Goal: Navigation & Orientation: Find specific page/section

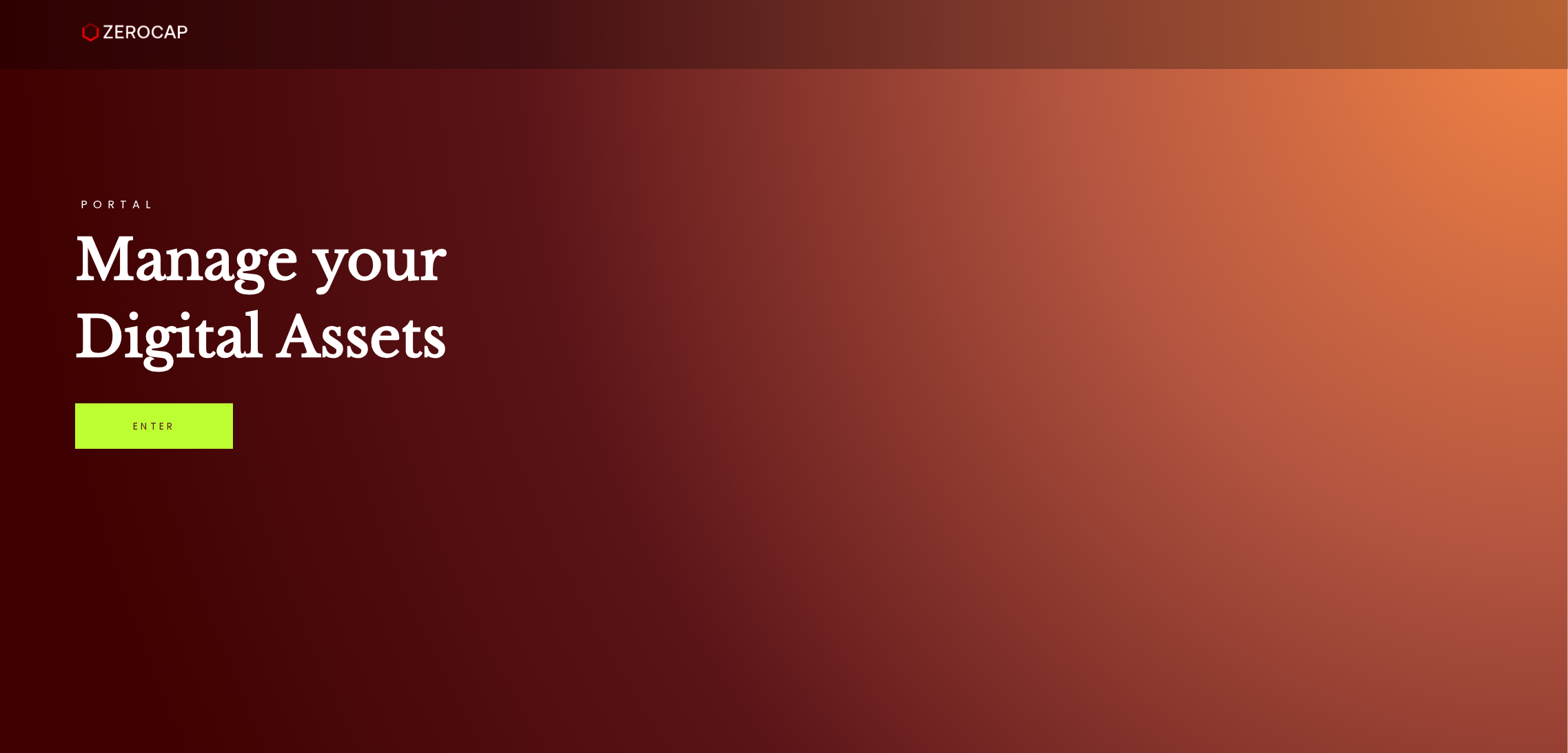
click at [208, 440] on link "Enter" at bounding box center [153, 426] width 158 height 46
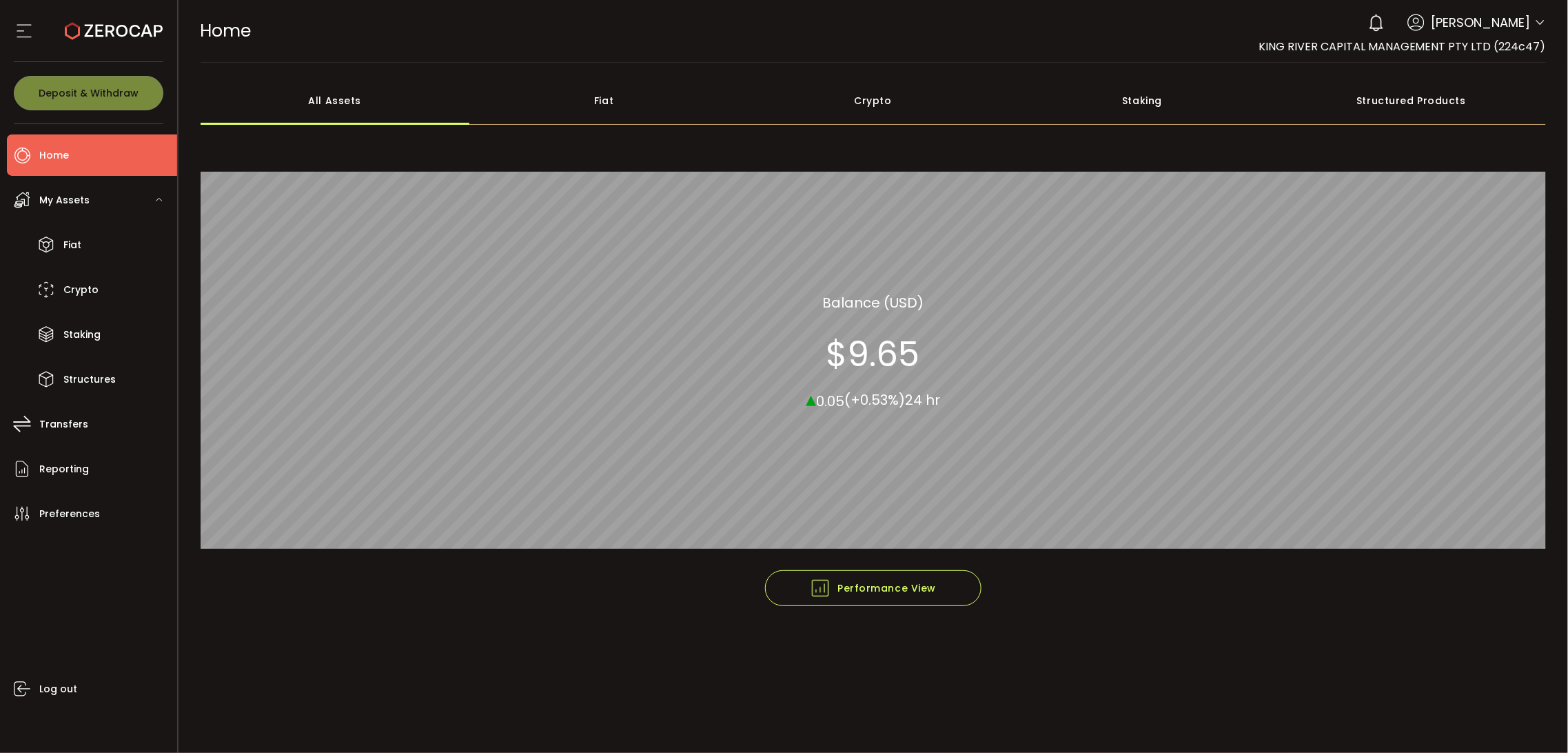
click at [600, 98] on div "Fiat" at bounding box center [604, 101] width 270 height 49
click at [932, 91] on div "Crypto" at bounding box center [874, 101] width 270 height 49
click at [1131, 106] on div "Staking" at bounding box center [1142, 101] width 270 height 49
click at [326, 106] on div "All Assets" at bounding box center [335, 101] width 270 height 49
click at [623, 98] on div "Fiat" at bounding box center [604, 101] width 270 height 49
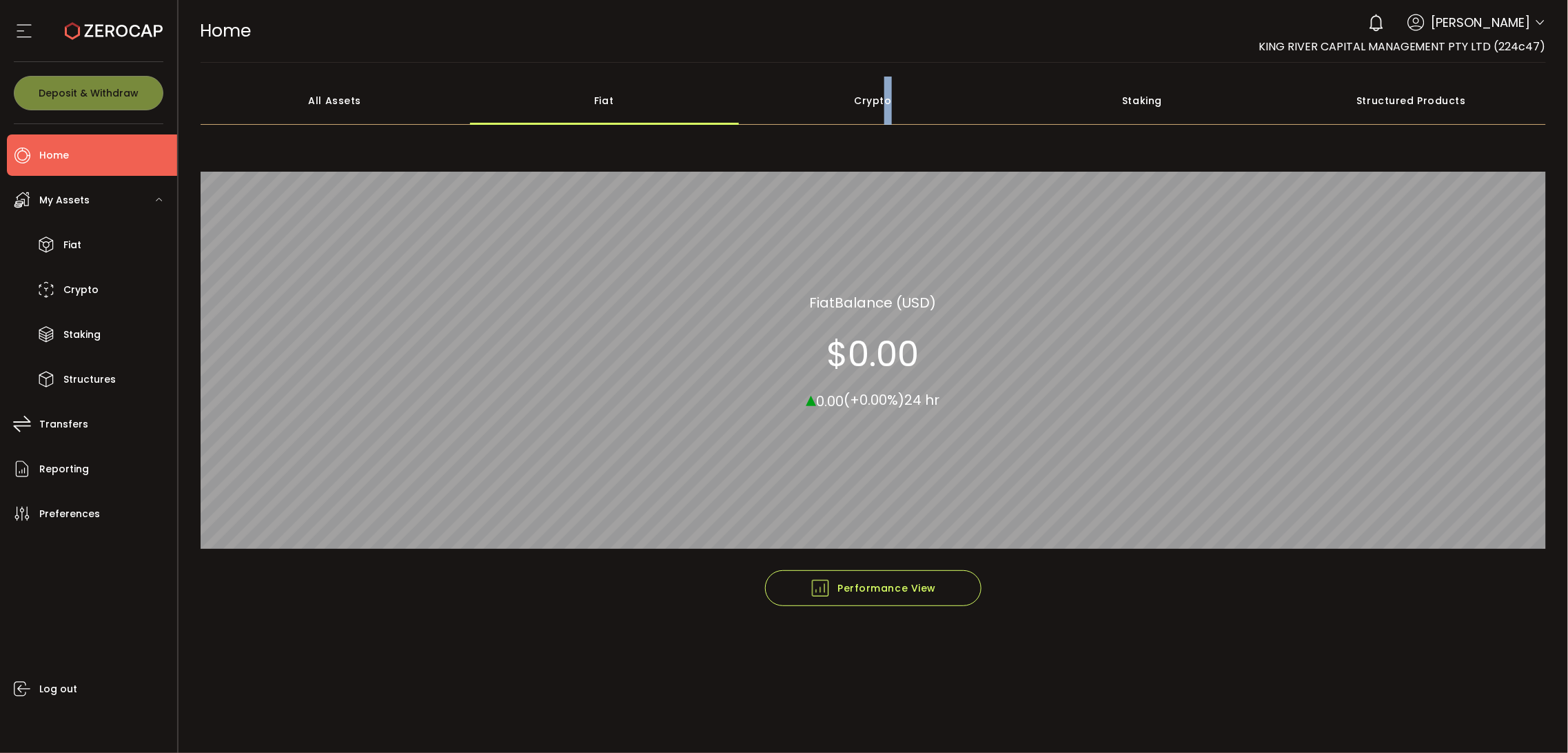
click at [886, 98] on div "Crypto" at bounding box center [874, 101] width 270 height 49
click at [1159, 102] on div "Staking" at bounding box center [1142, 101] width 270 height 49
click at [1511, 13] on span "Mark Alberto" at bounding box center [1480, 22] width 99 height 19
click at [1510, 31] on span "Mark Alberto" at bounding box center [1480, 22] width 99 height 19
click at [1539, 19] on icon at bounding box center [1539, 22] width 11 height 11
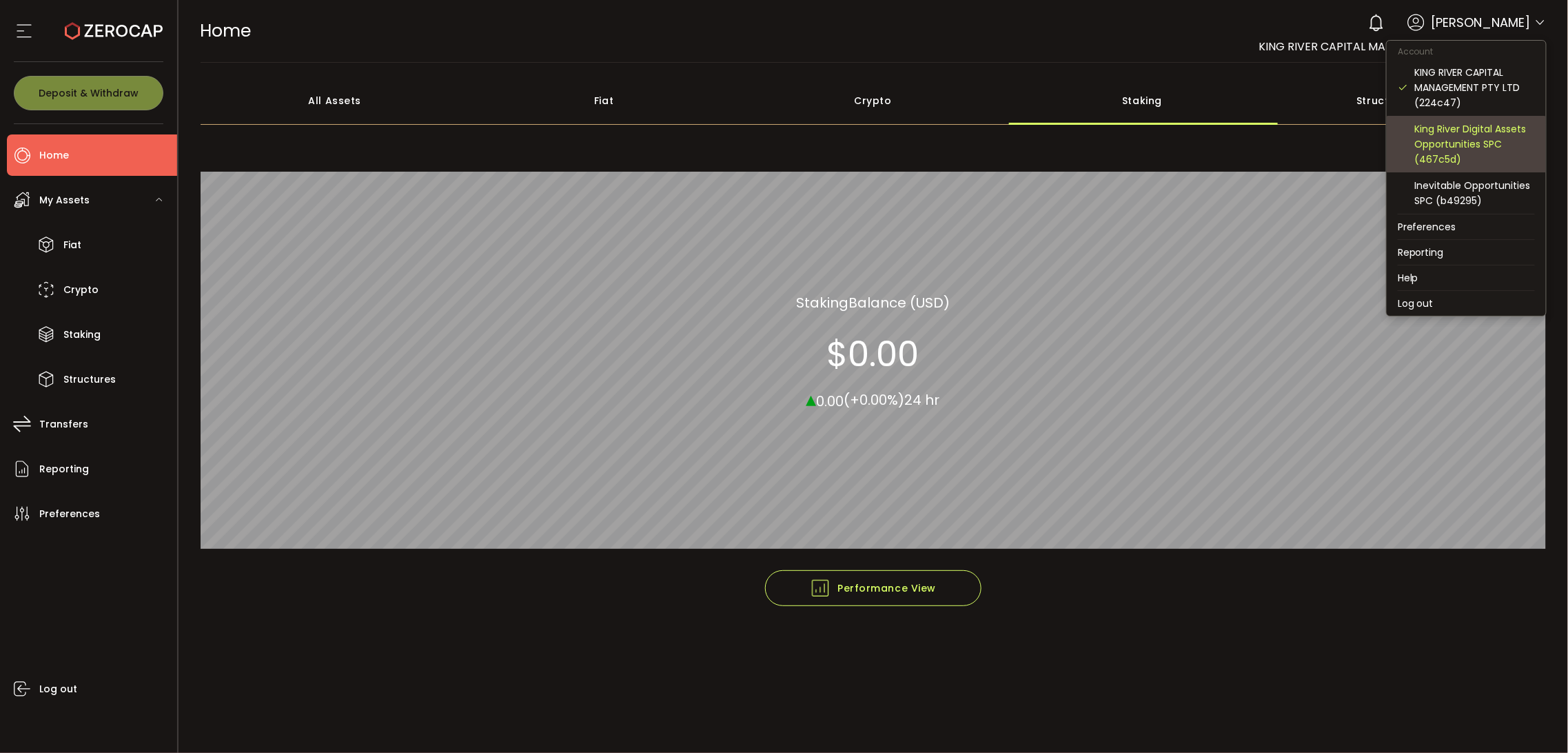
click at [1484, 133] on div "King River Digital Assets Opportunities SPC (467c5d)" at bounding box center [1475, 144] width 120 height 46
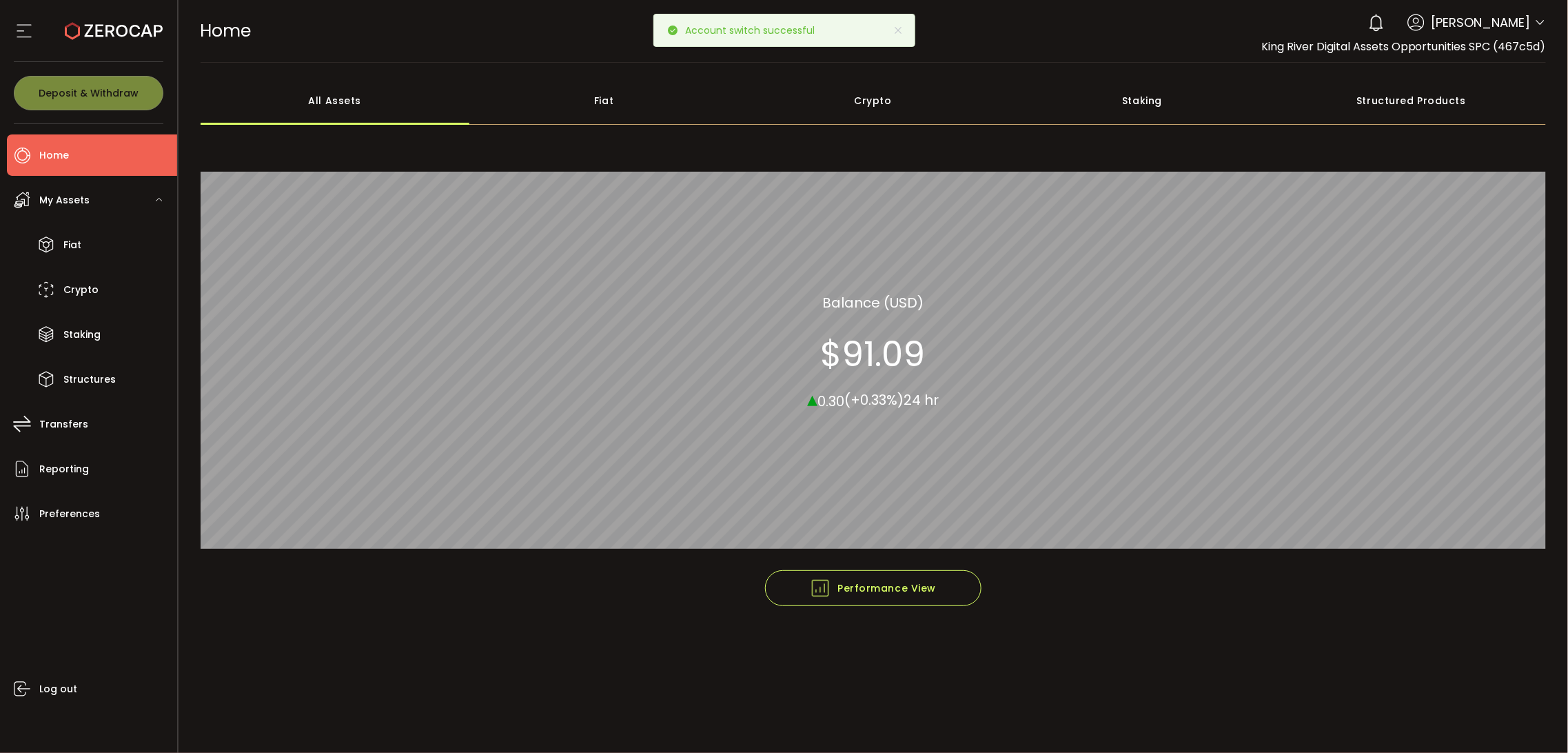
click at [547, 114] on div "Fiat" at bounding box center [604, 101] width 270 height 49
click at [895, 107] on div "Crypto" at bounding box center [874, 101] width 270 height 49
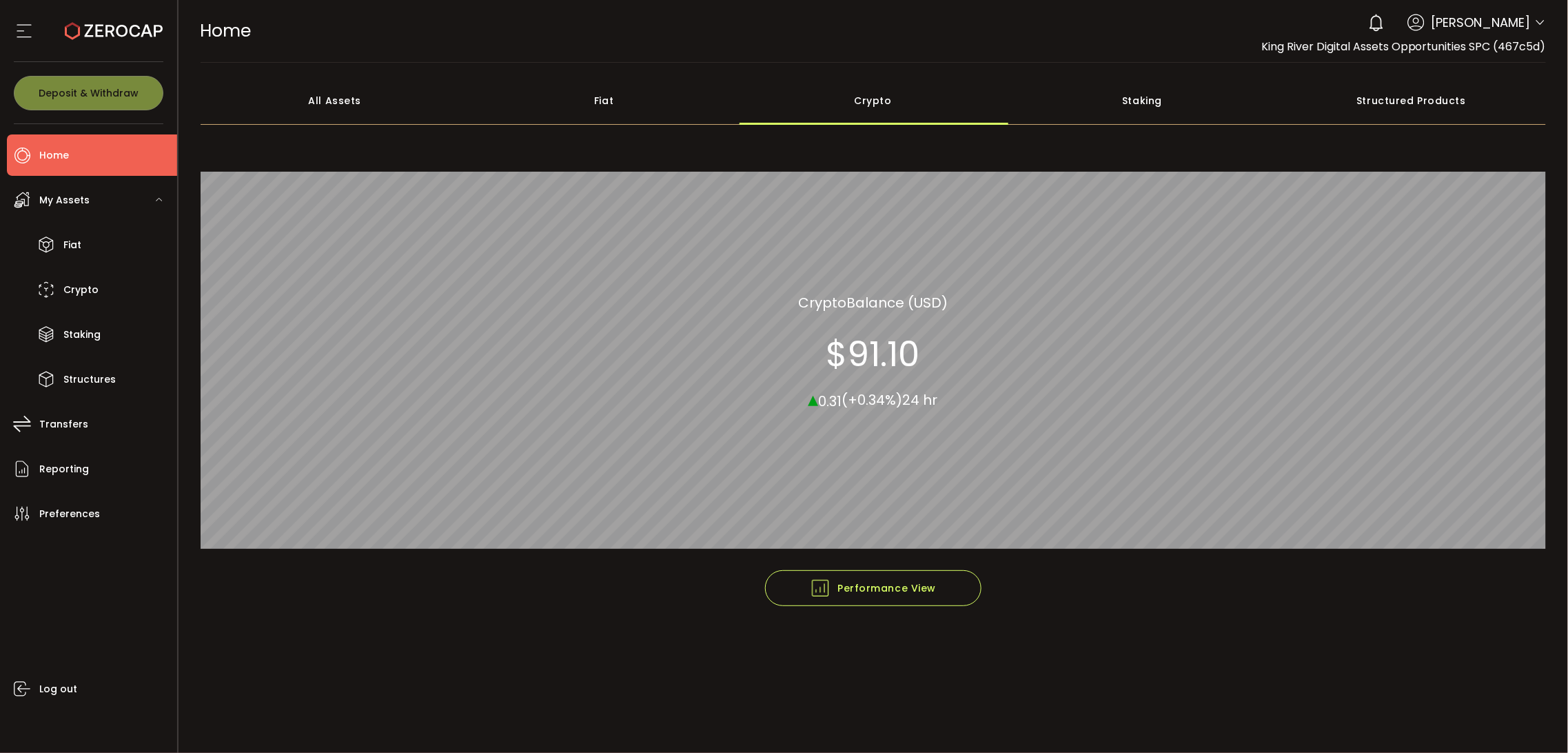
click at [1071, 106] on div "Staking" at bounding box center [1142, 101] width 270 height 49
click at [1318, 108] on div "Structured Products" at bounding box center [1412, 101] width 270 height 49
click at [345, 114] on div "All Assets" at bounding box center [335, 101] width 270 height 49
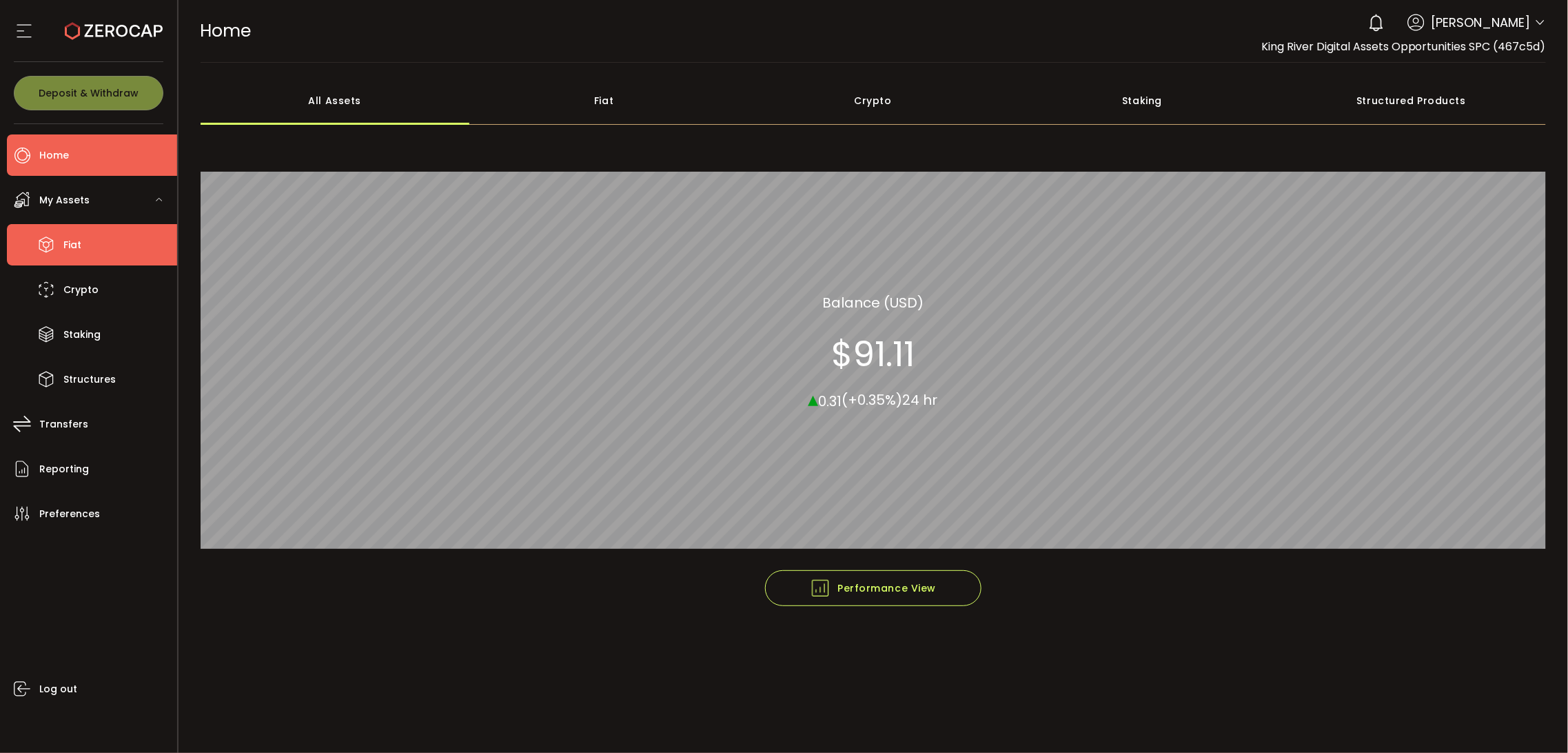
click at [125, 233] on li "Fiat" at bounding box center [92, 245] width 170 height 41
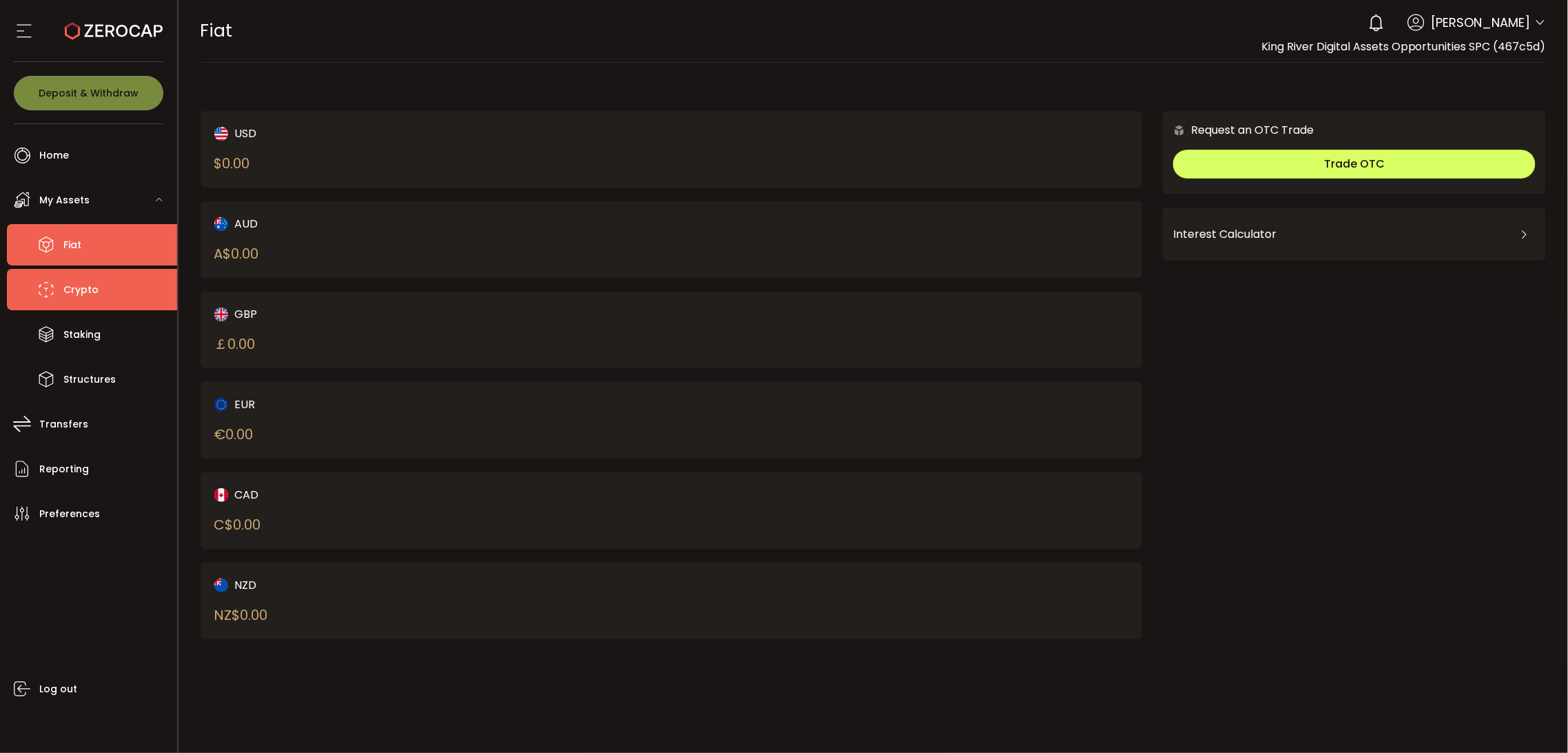
click at [104, 293] on li "Crypto" at bounding box center [92, 290] width 170 height 41
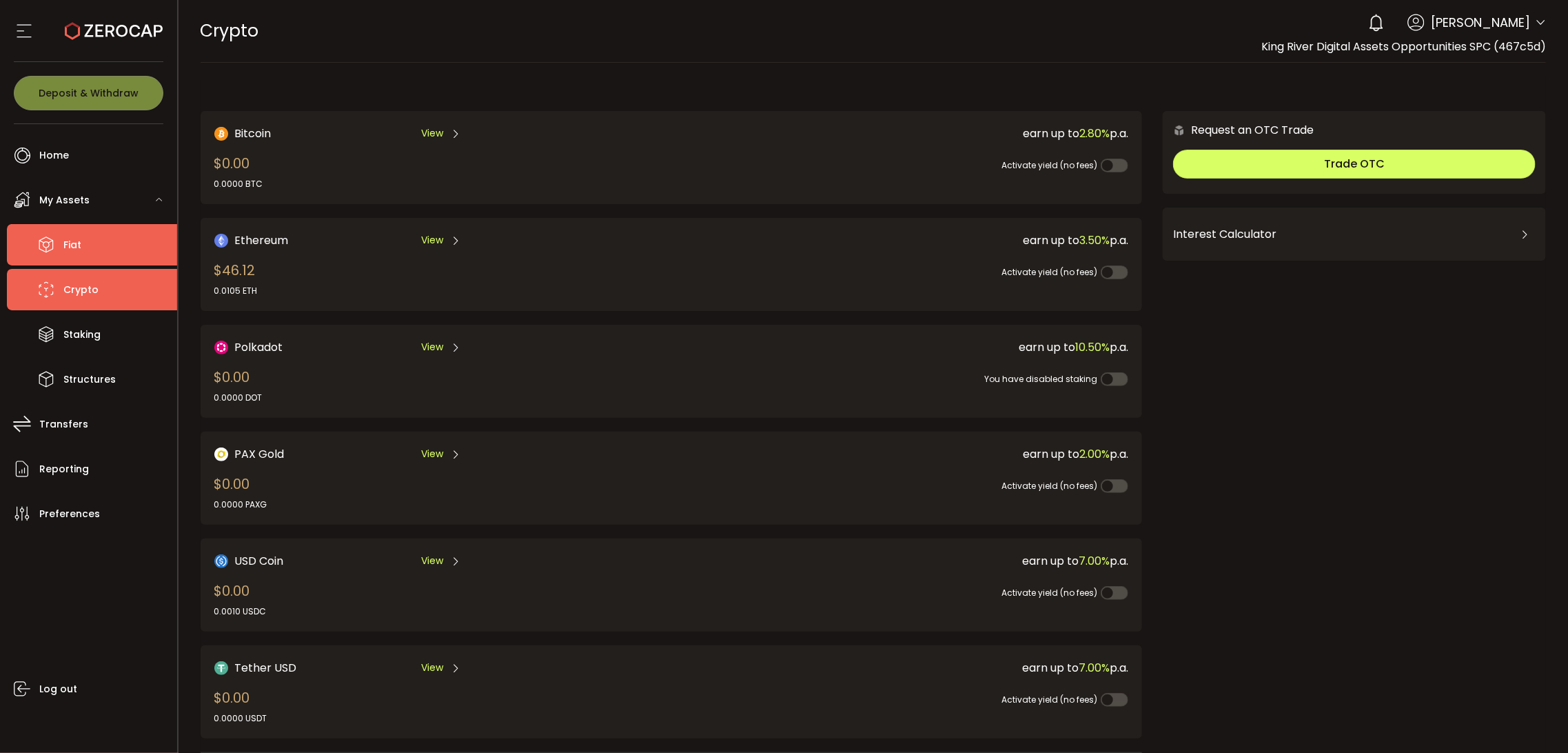
click at [114, 251] on li "Fiat" at bounding box center [92, 245] width 170 height 41
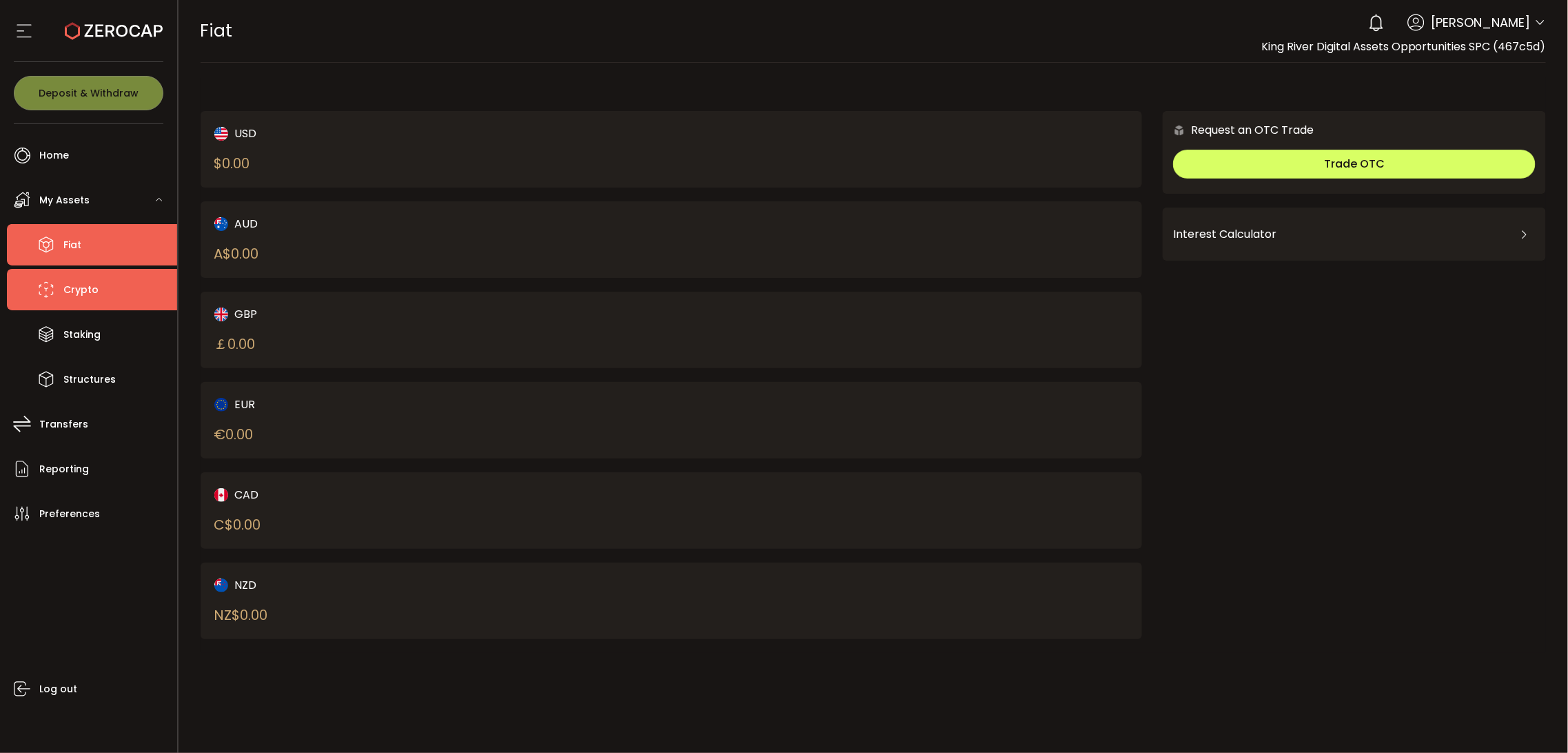
click at [91, 278] on li "Crypto" at bounding box center [92, 290] width 170 height 41
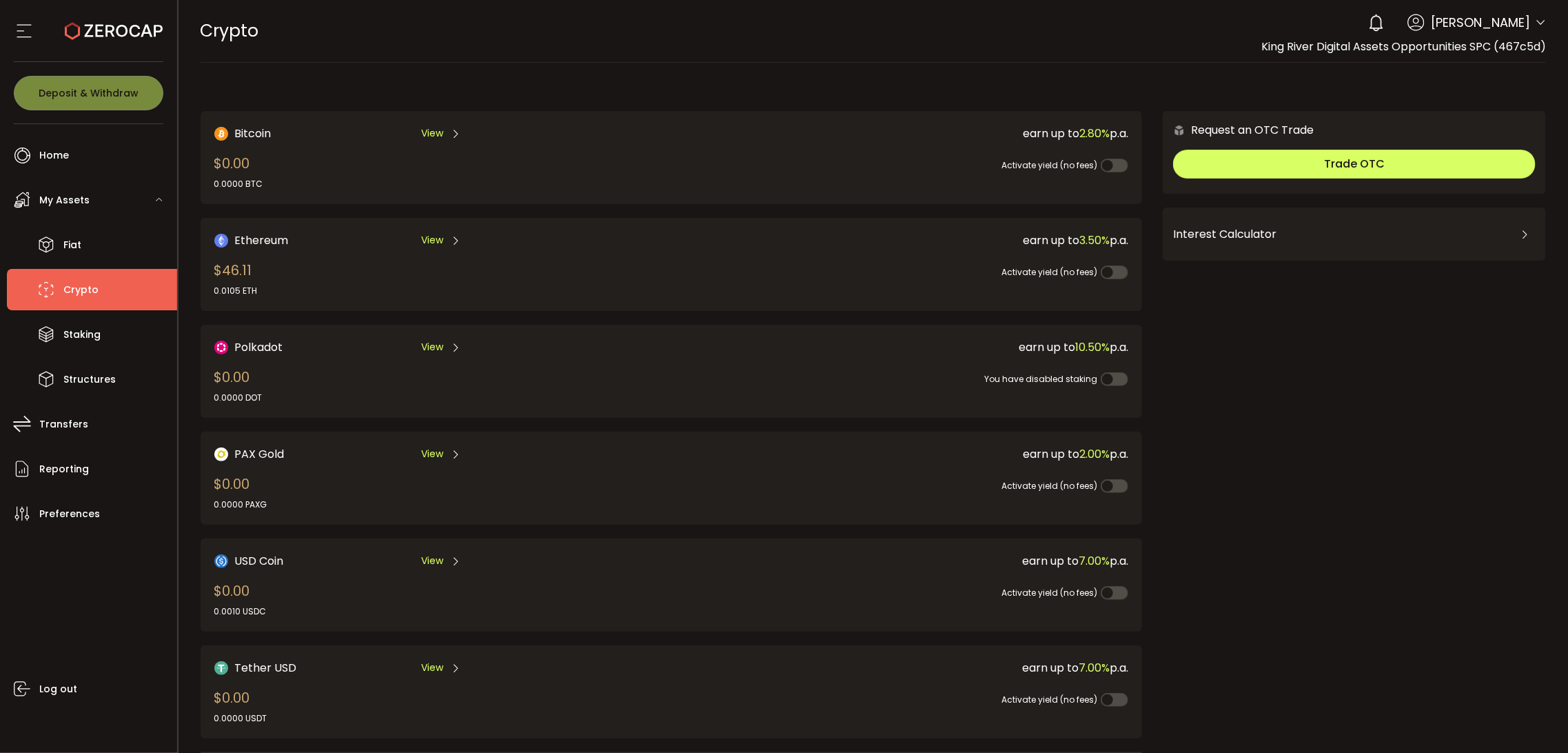
click at [439, 136] on span "View" at bounding box center [432, 133] width 22 height 14
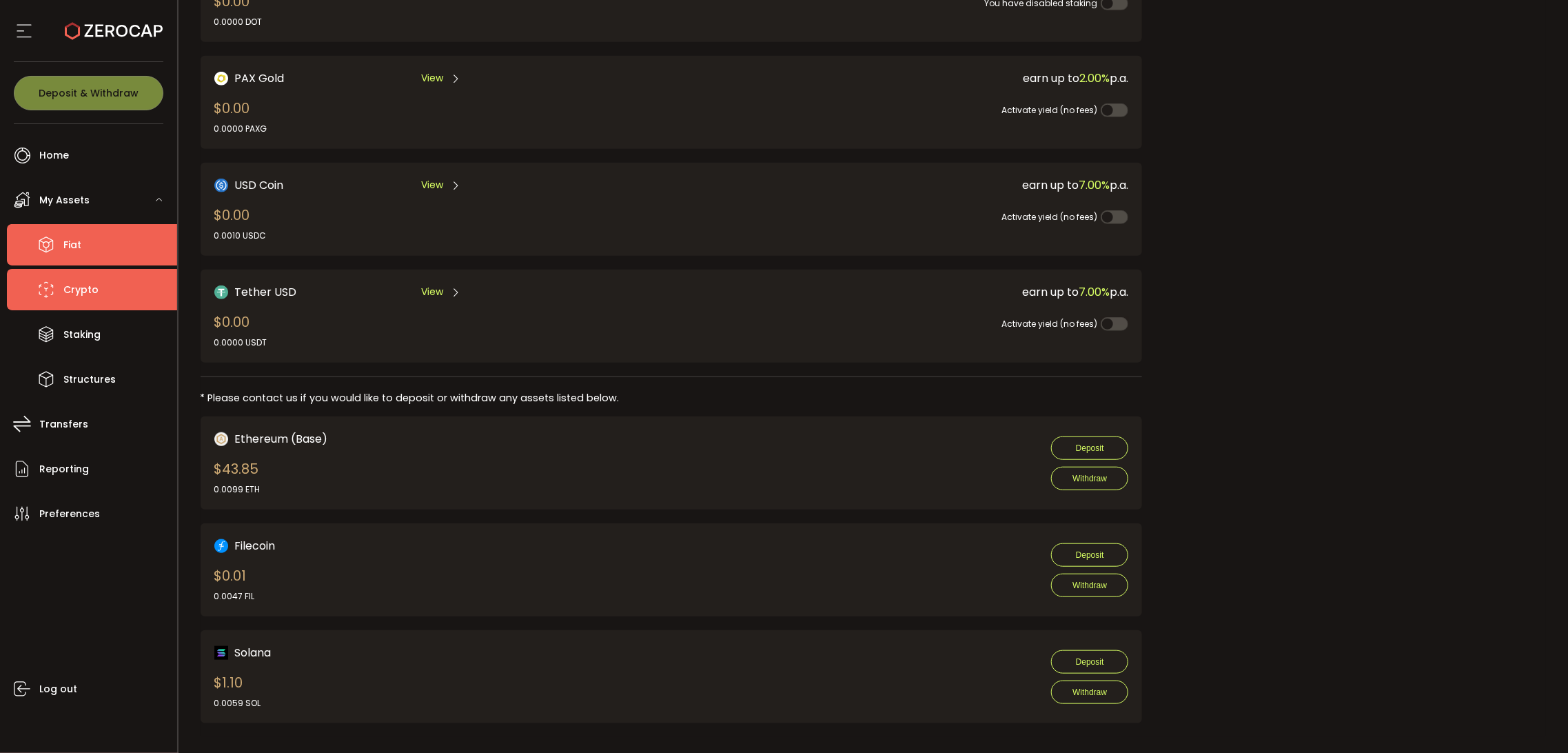
drag, startPoint x: 162, startPoint y: 246, endPoint x: 168, endPoint y: 273, distance: 27.7
click at [164, 246] on li "Fiat" at bounding box center [92, 245] width 170 height 41
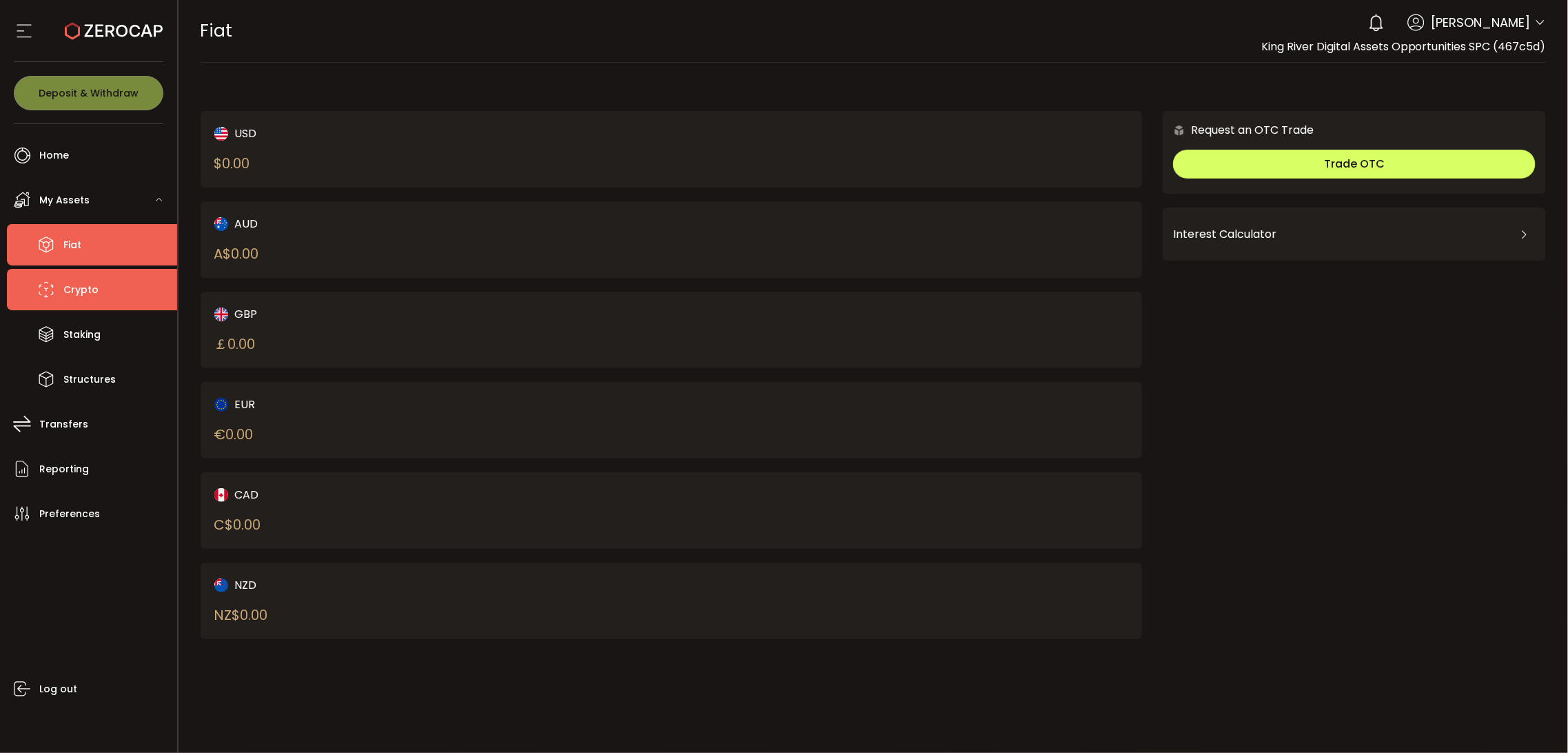
click at [147, 293] on li "Crypto" at bounding box center [92, 290] width 170 height 41
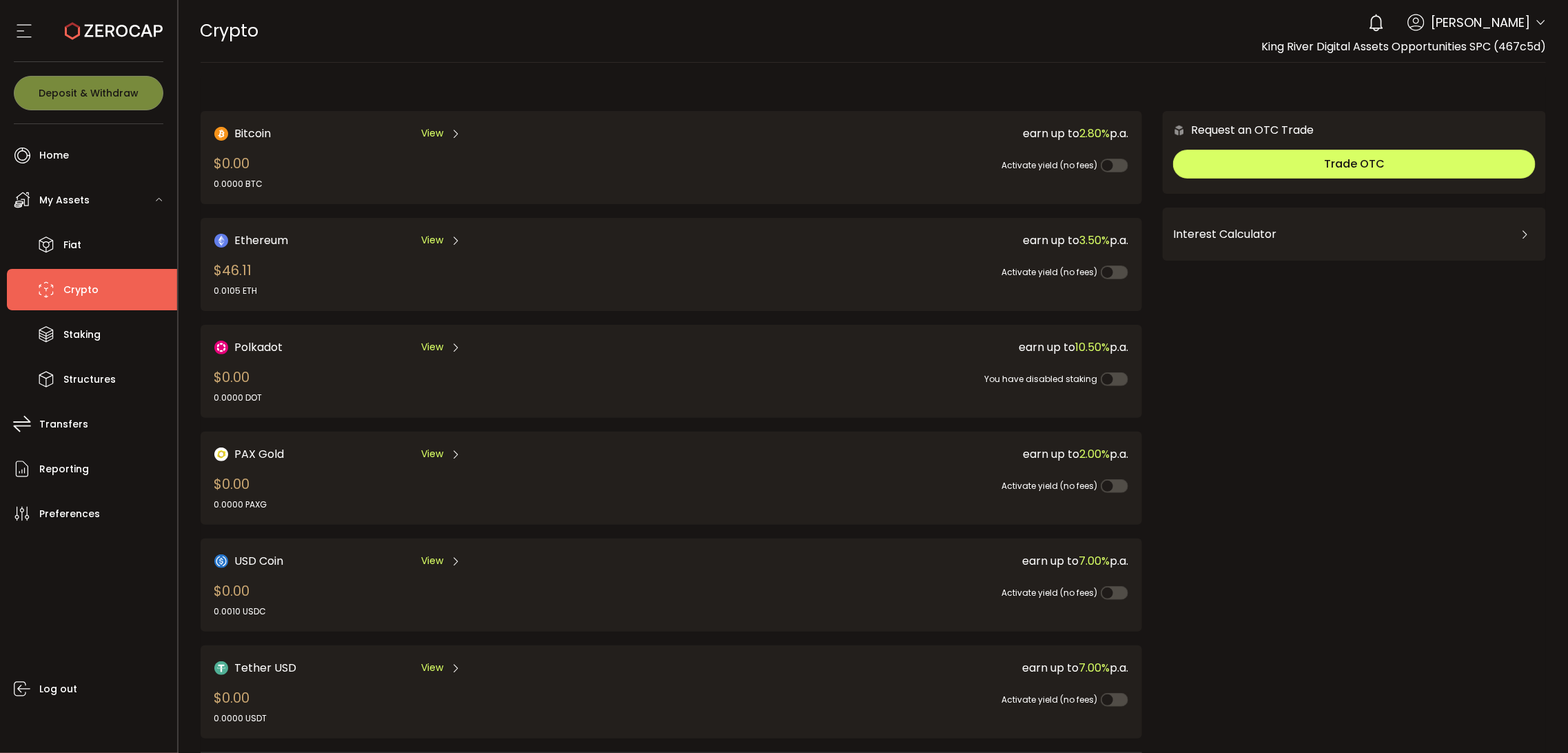
click at [1503, 31] on span "Mark Alberto" at bounding box center [1480, 22] width 99 height 19
click at [1519, 21] on span "Mark Alberto" at bounding box center [1480, 22] width 99 height 19
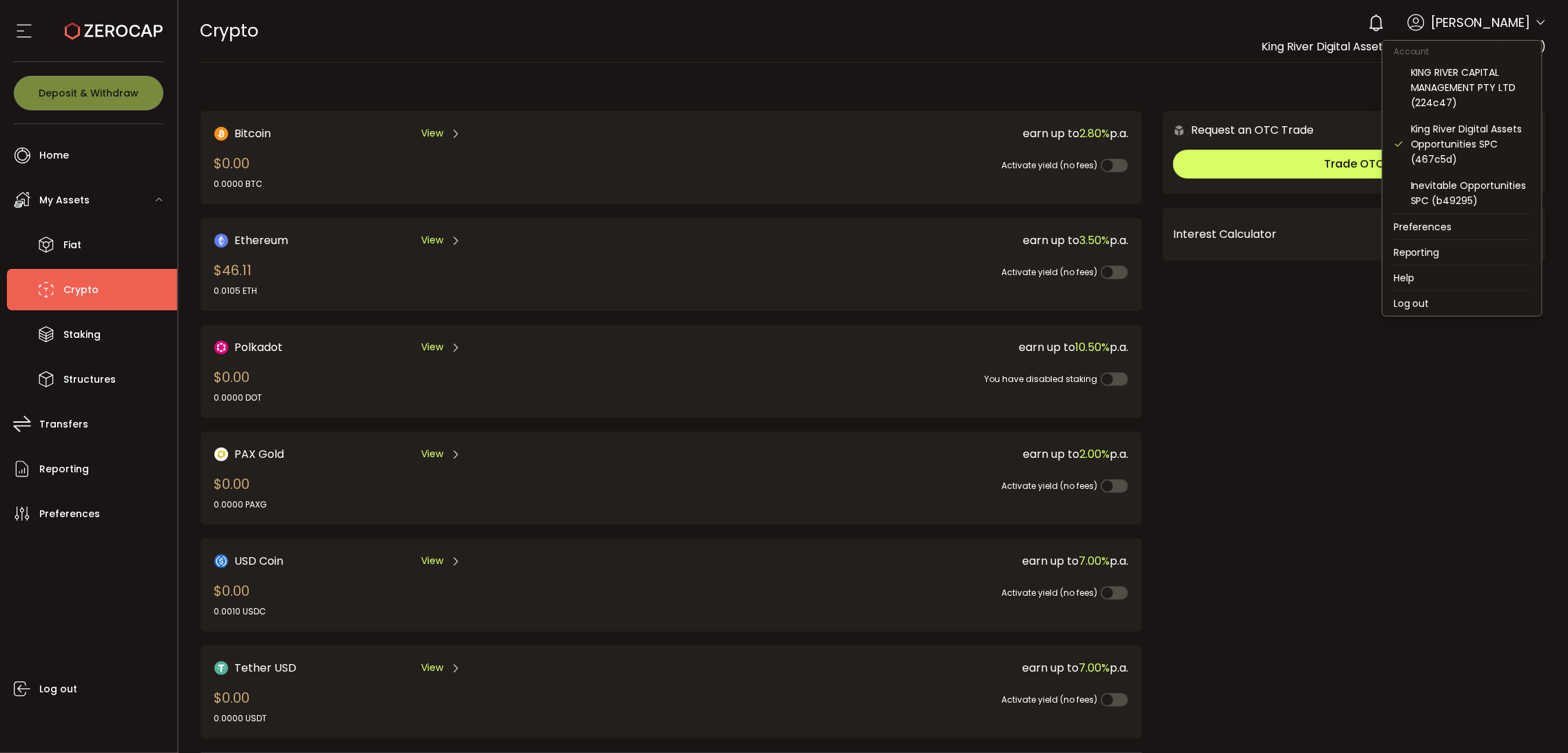
drag, startPoint x: 1537, startPoint y: 21, endPoint x: 1519, endPoint y: 37, distance: 24.1
click at [1537, 21] on icon at bounding box center [1539, 22] width 11 height 11
click at [1455, 191] on div "Inevitable Opportunities SPC (b49295)" at bounding box center [1470, 193] width 120 height 31
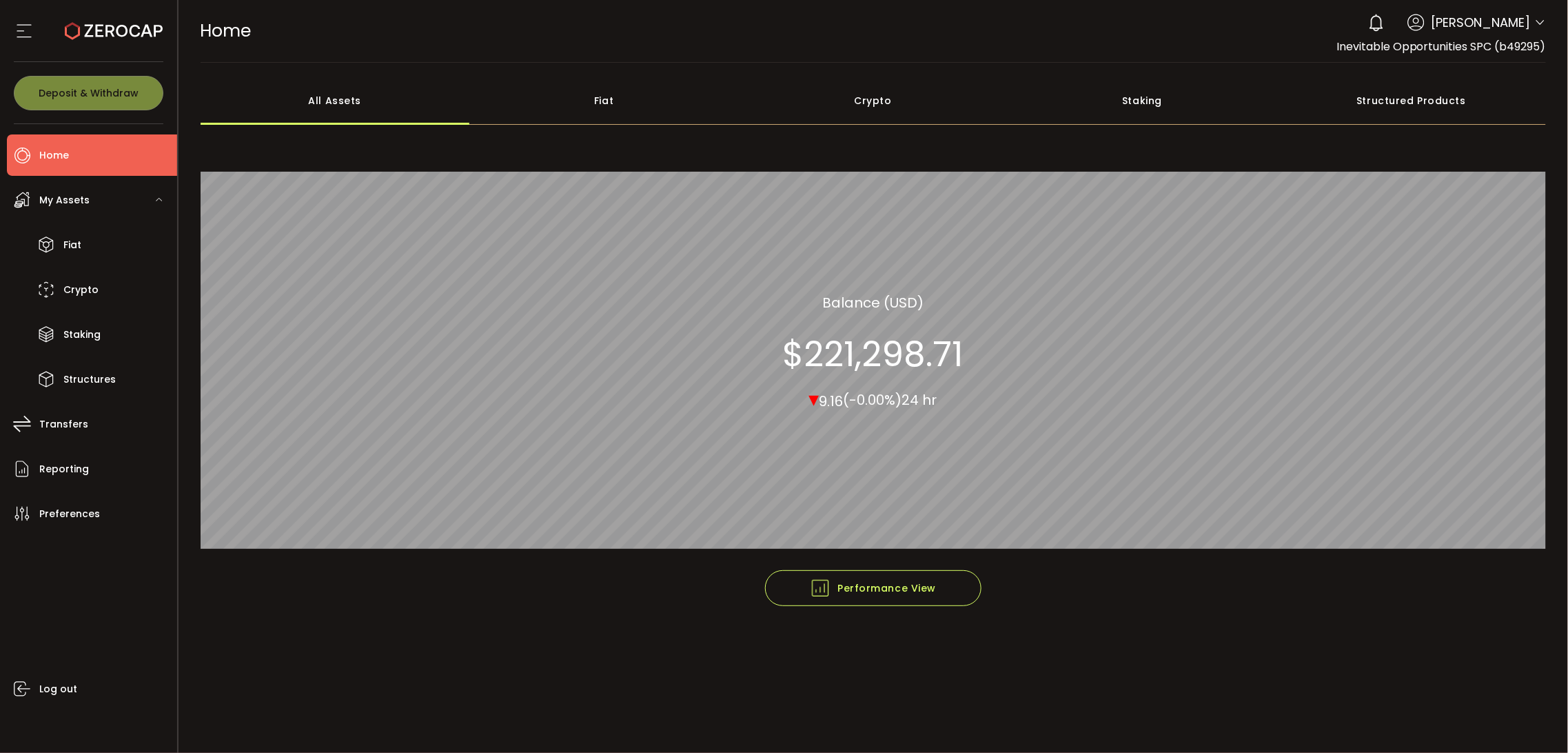
drag, startPoint x: 623, startPoint y: 109, endPoint x: 321, endPoint y: 166, distance: 307.3
click at [623, 108] on div "Fiat" at bounding box center [604, 101] width 270 height 49
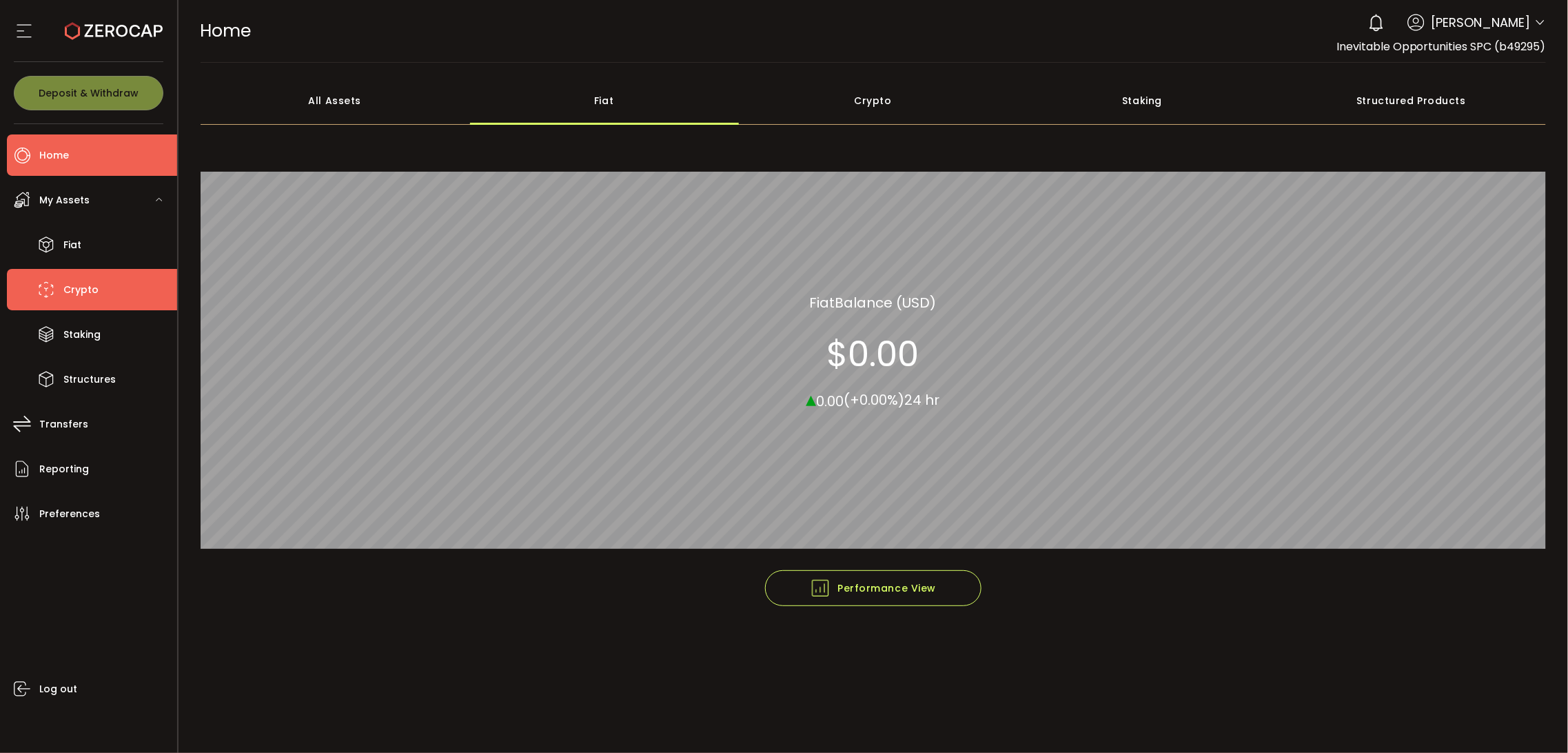
click at [109, 294] on li "Crypto" at bounding box center [92, 290] width 170 height 41
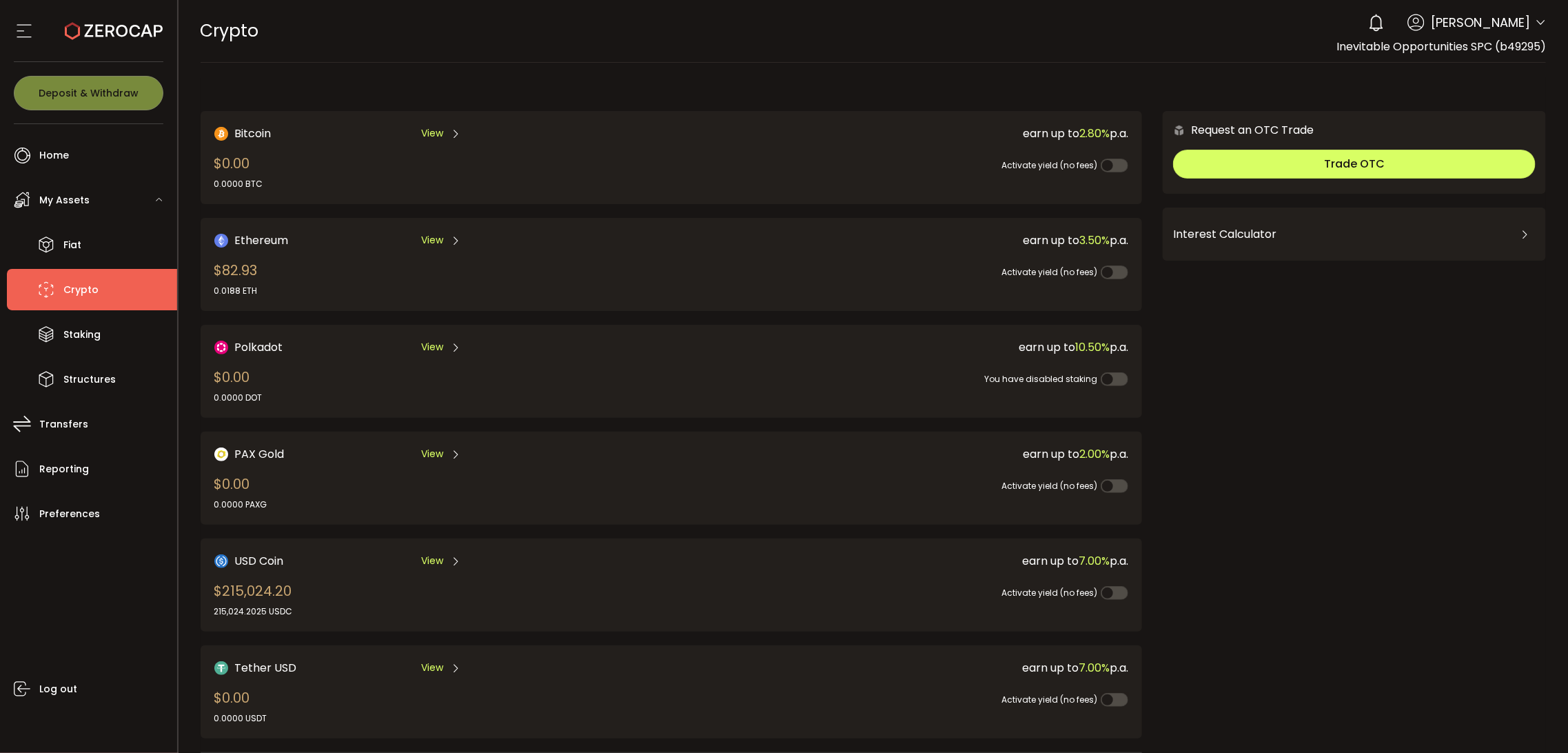
scroll to position [166, 0]
